Goal: Use online tool/utility: Utilize a website feature to perform a specific function

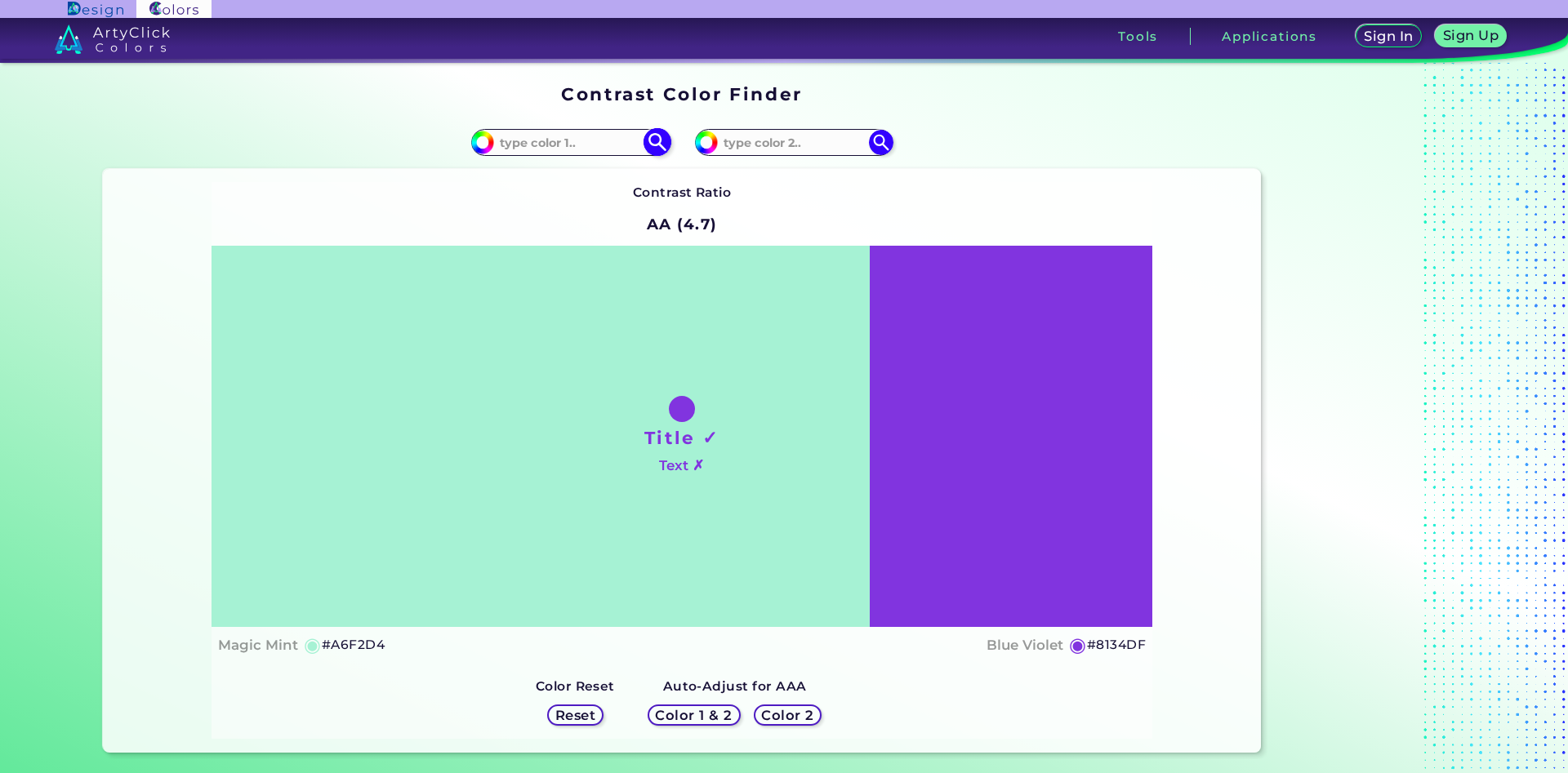
click at [616, 148] on input at bounding box center [570, 142] width 152 height 22
type input "fbcca1"
click at [658, 141] on img at bounding box center [657, 141] width 28 height 28
type input "#fbcca1"
type input "#FBCCA1"
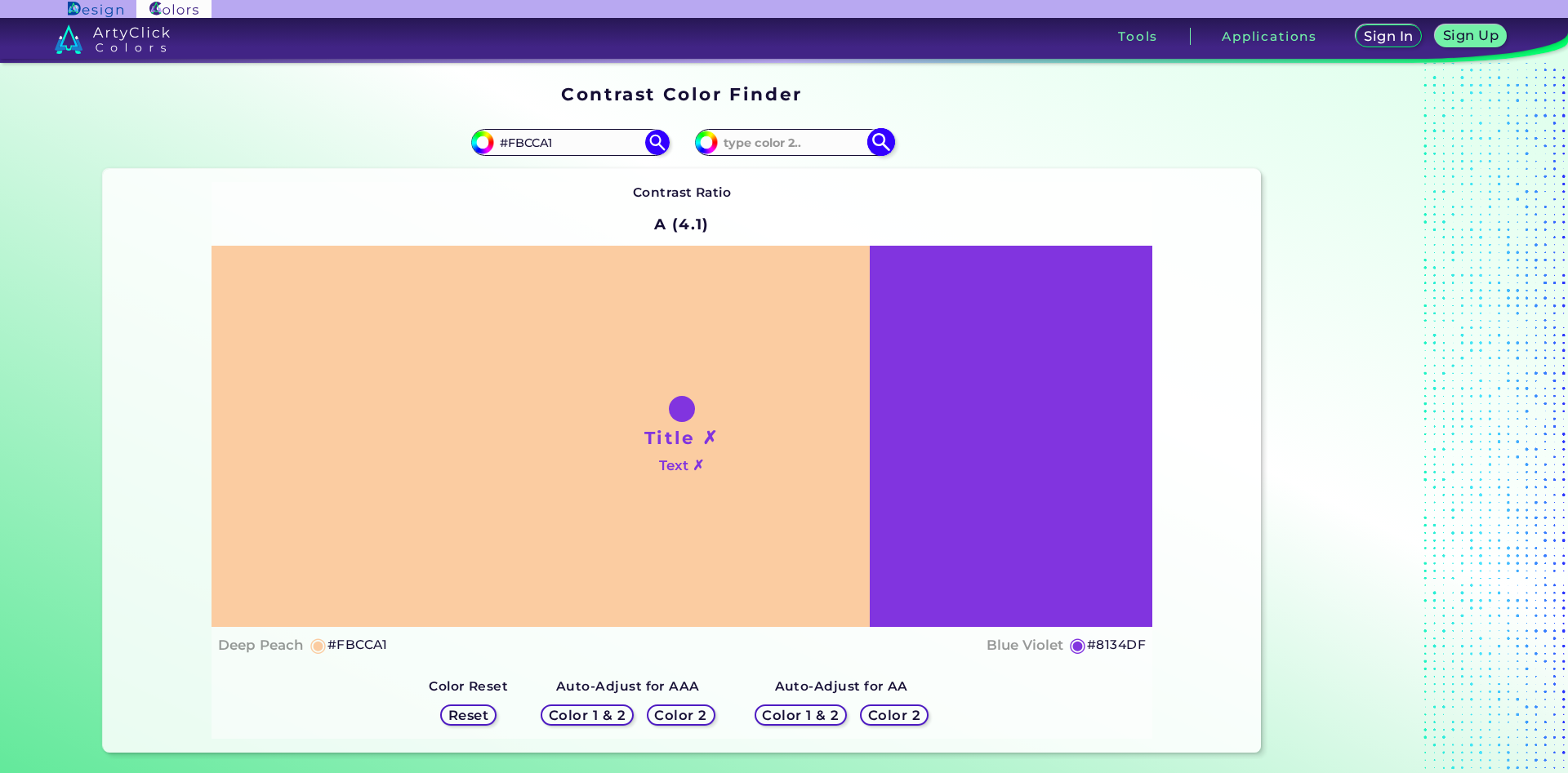
click at [763, 149] on input at bounding box center [794, 142] width 152 height 22
type input "f8cba2"
click at [889, 135] on img at bounding box center [880, 141] width 28 height 28
type input "#f8cba2"
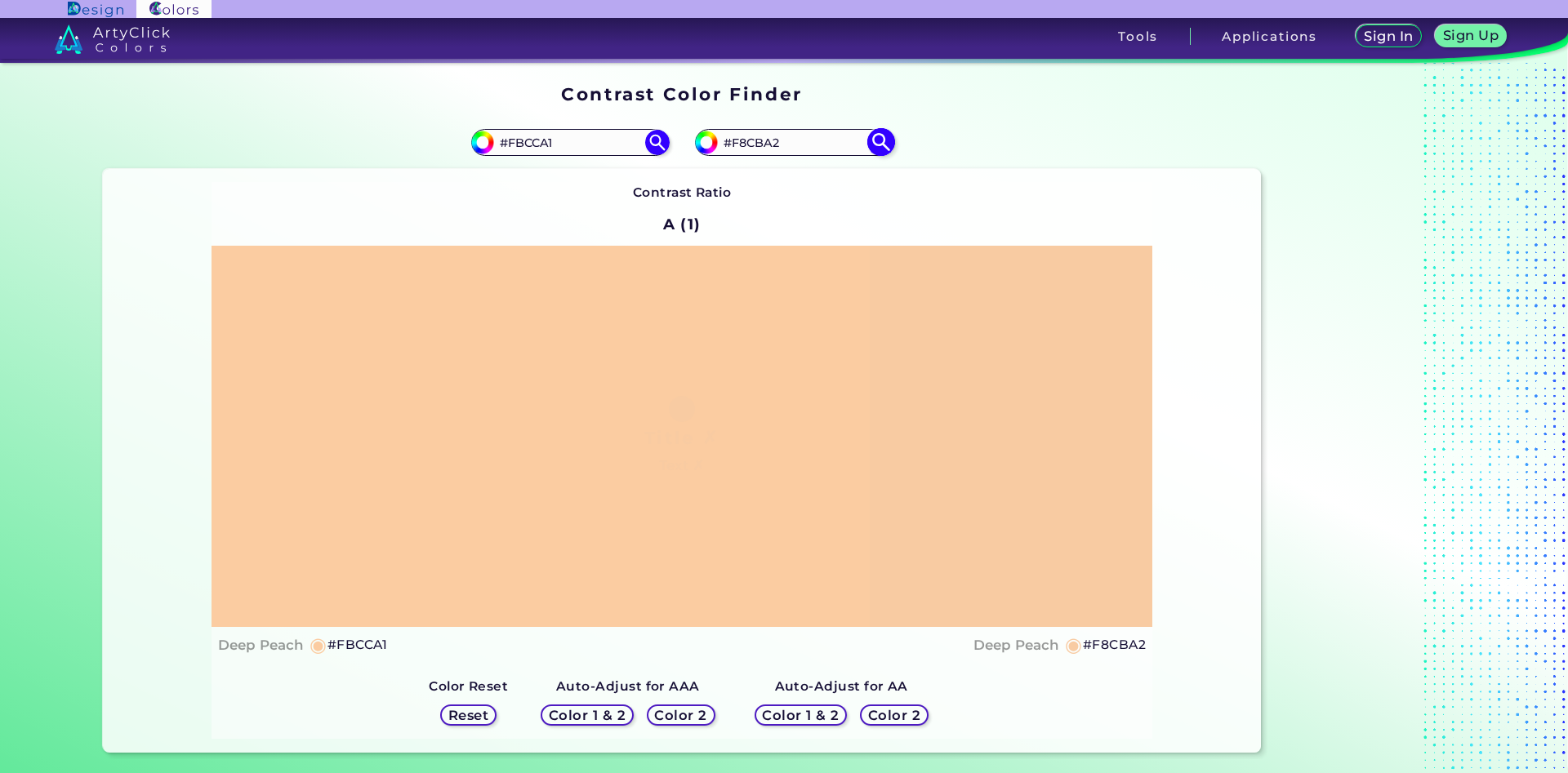
drag, startPoint x: 790, startPoint y: 141, endPoint x: 741, endPoint y: 145, distance: 49.2
click at [741, 145] on input "#F8CBA2" at bounding box center [794, 142] width 152 height 22
type input "#F9cda0"
type input "#f9cda0"
drag, startPoint x: 789, startPoint y: 143, endPoint x: 739, endPoint y: 146, distance: 50.1
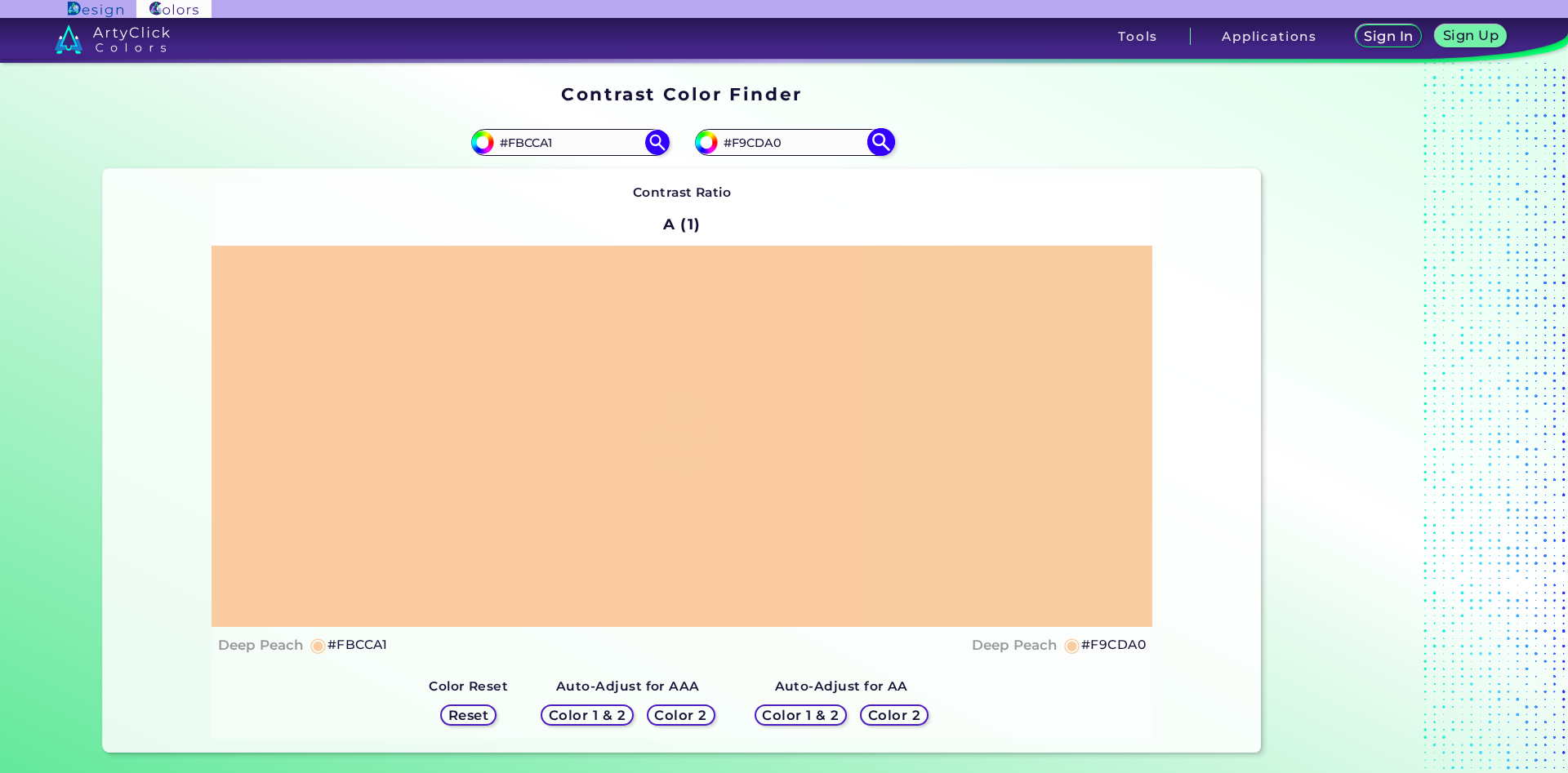
click at [739, 146] on input "#F9CDA0" at bounding box center [794, 142] width 152 height 22
type input "#F3cea5"
click at [880, 151] on img at bounding box center [880, 141] width 28 height 28
type input "#f3cea5"
type input "#F3CEA5"
